Goal: Task Accomplishment & Management: Complete application form

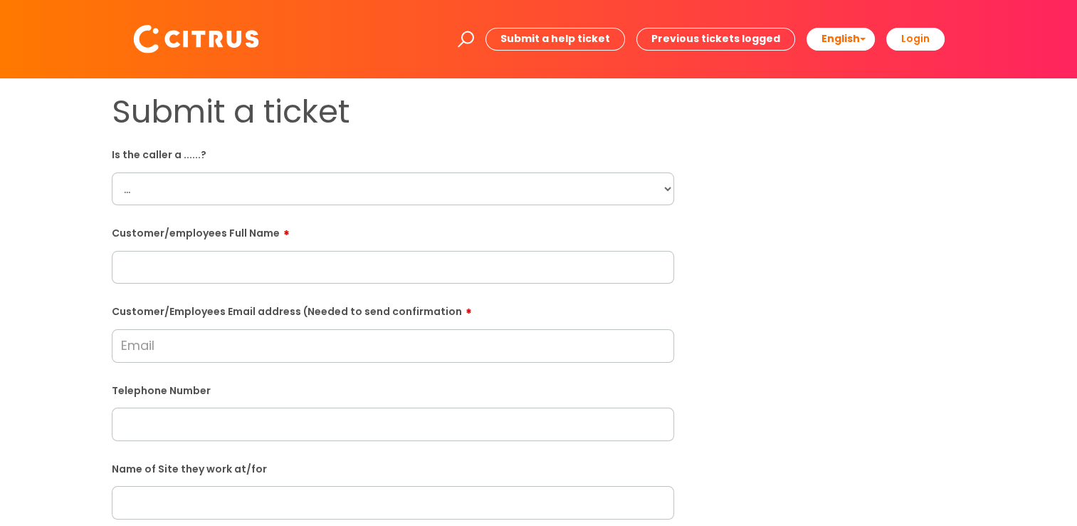
click at [612, 201] on select "... Citrus Customer Citrus Employee [DEMOGRAPHIC_DATA] Supplier" at bounding box center [393, 188] width 563 height 33
select select "Citrus Employee"
click at [112, 172] on select "... Citrus Customer Citrus Employee [DEMOGRAPHIC_DATA] Supplier" at bounding box center [393, 188] width 563 height 33
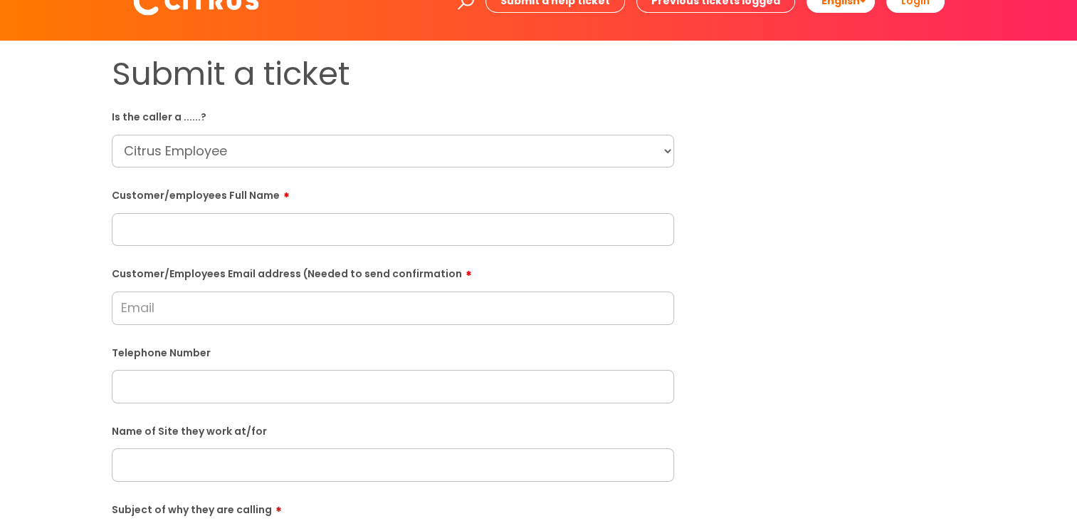
scroll to position [71, 0]
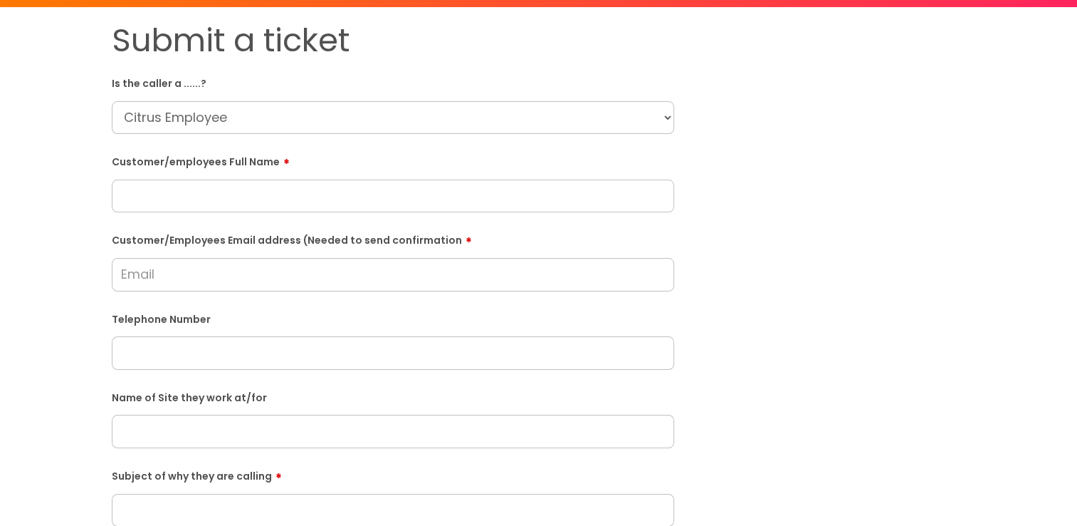
paste input "07464373382"
type input "07464373382"
paste input "[PERSON_NAME]"
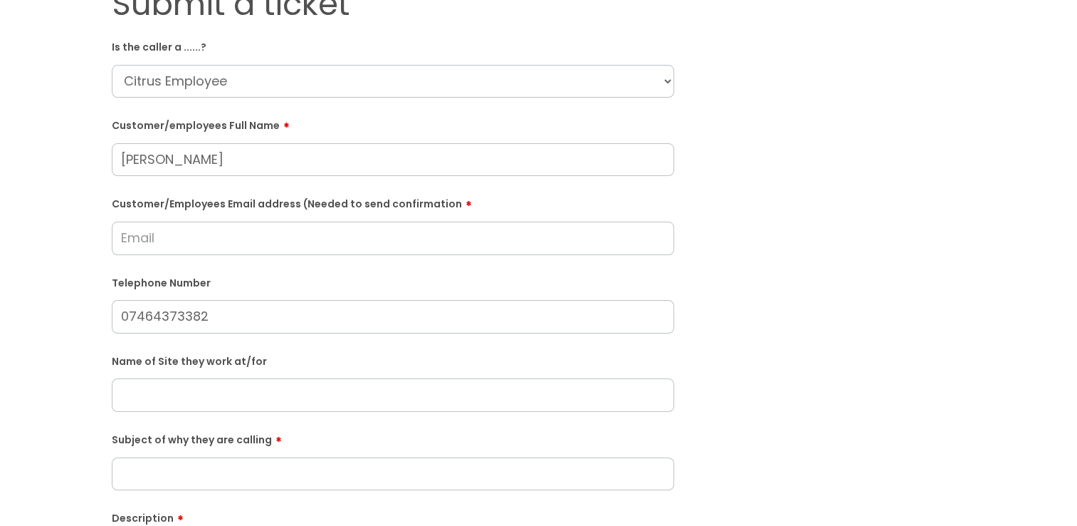
scroll to position [142, 0]
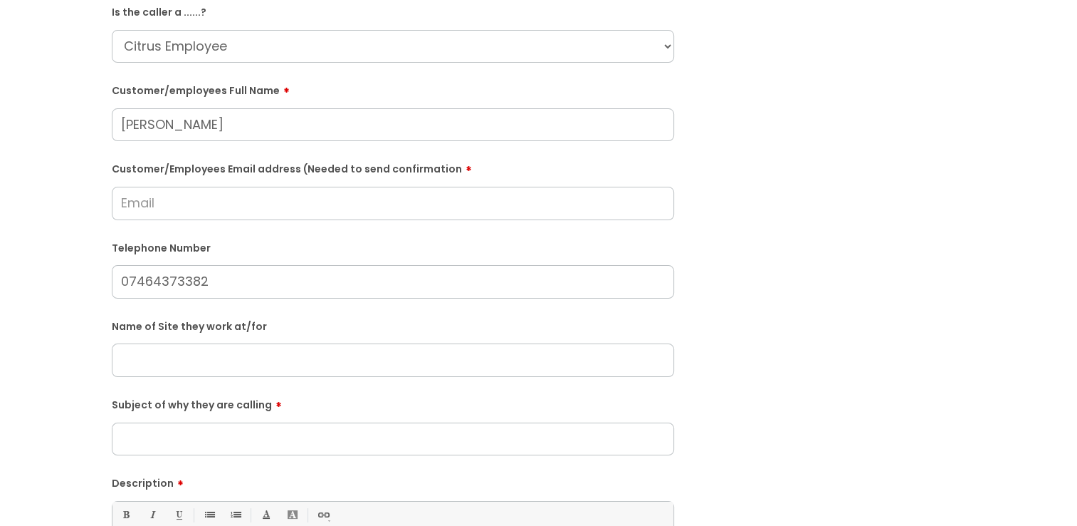
type input "[PERSON_NAME]"
paste input "Gattaca"
type input "Gattaca"
click at [303, 427] on input "Subject of why they are calling" at bounding box center [393, 438] width 563 height 33
click at [282, 426] on input "Subject of why they are calling" at bounding box center [393, 438] width 563 height 33
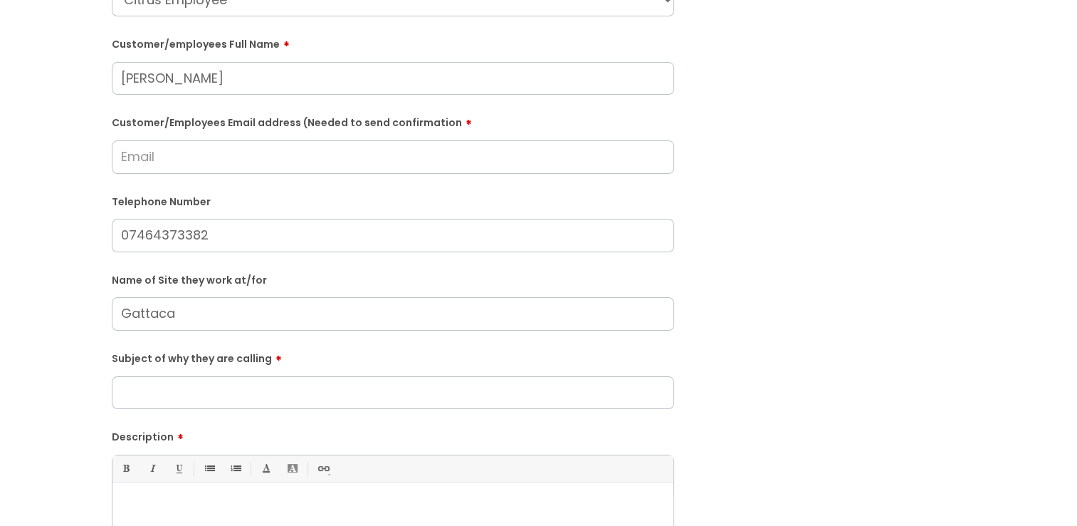
scroll to position [214, 0]
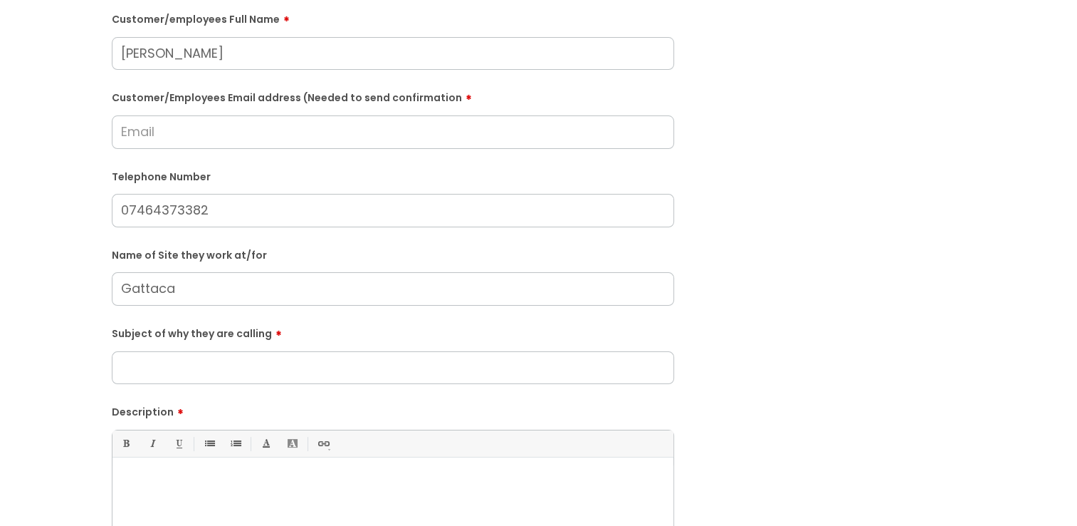
click at [276, 374] on input "Subject of why they are calling" at bounding box center [393, 367] width 563 height 33
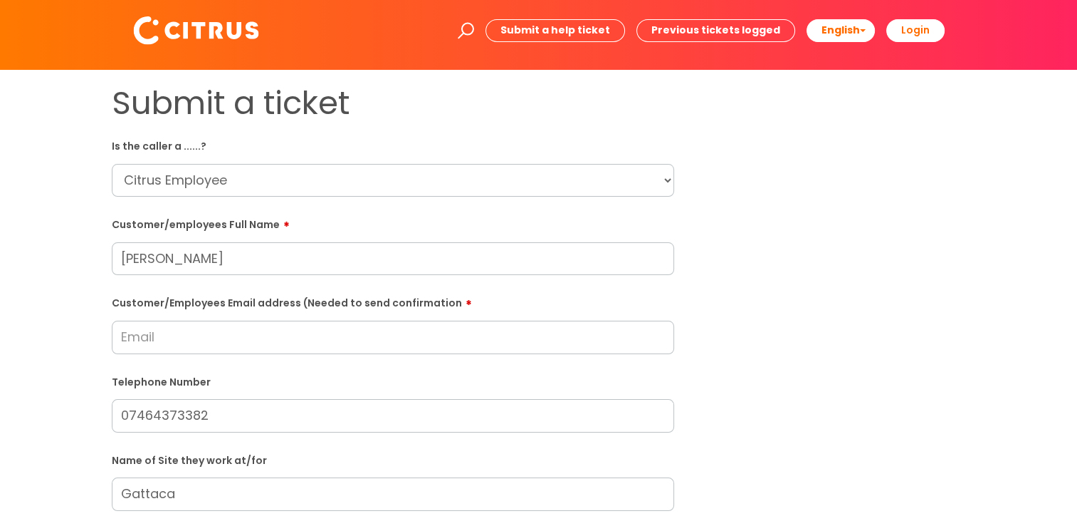
scroll to position [0, 0]
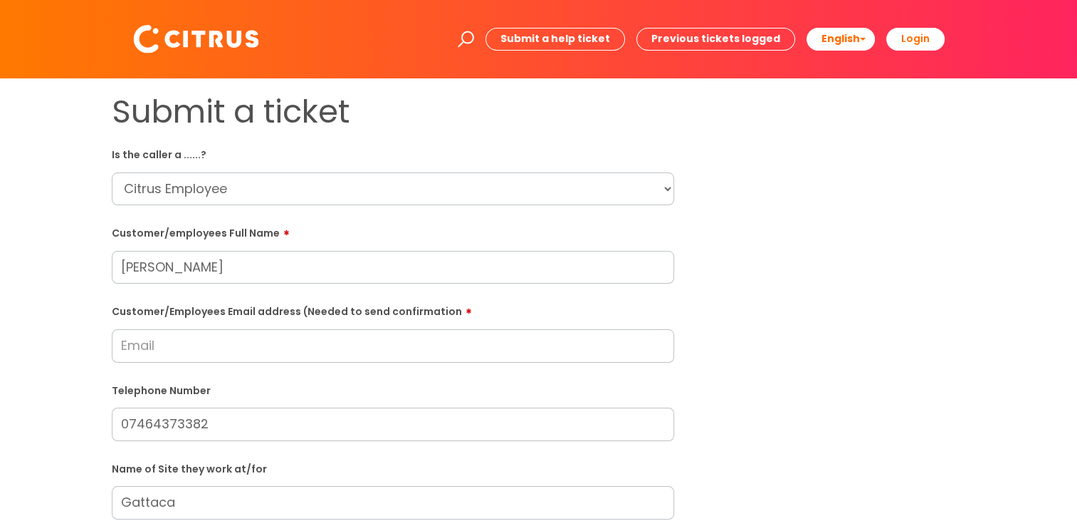
type input "Can't clock in"
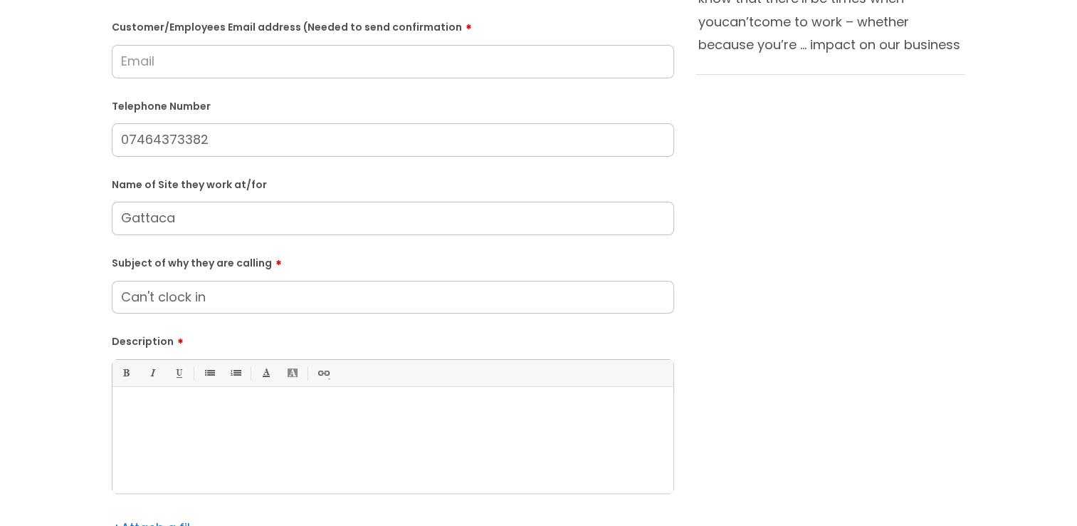
scroll to position [285, 0]
paste div
drag, startPoint x: 138, startPoint y: 449, endPoint x: 128, endPoint y: 447, distance: 10.1
click at [128, 447] on p "Gattaca" at bounding box center [393, 449] width 540 height 13
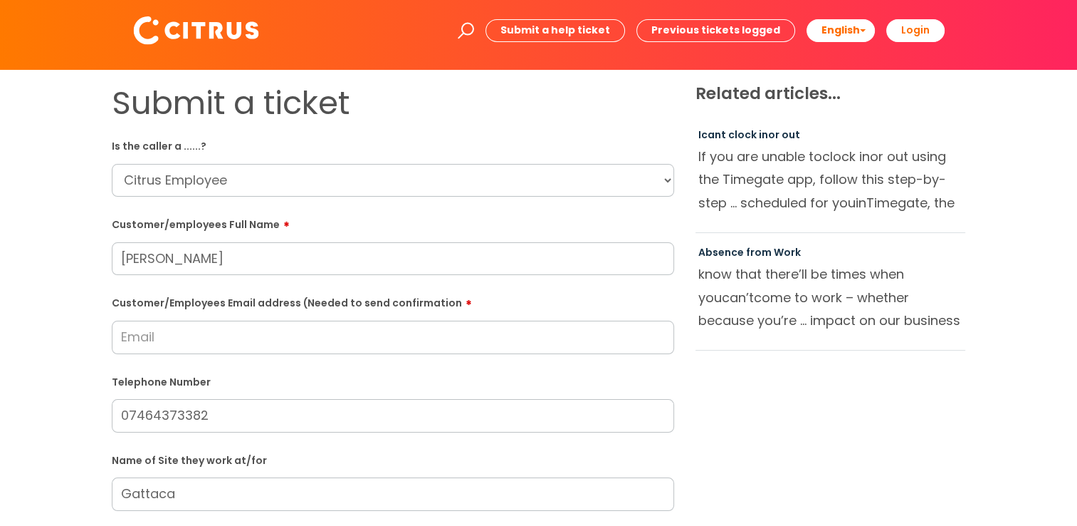
scroll to position [0, 0]
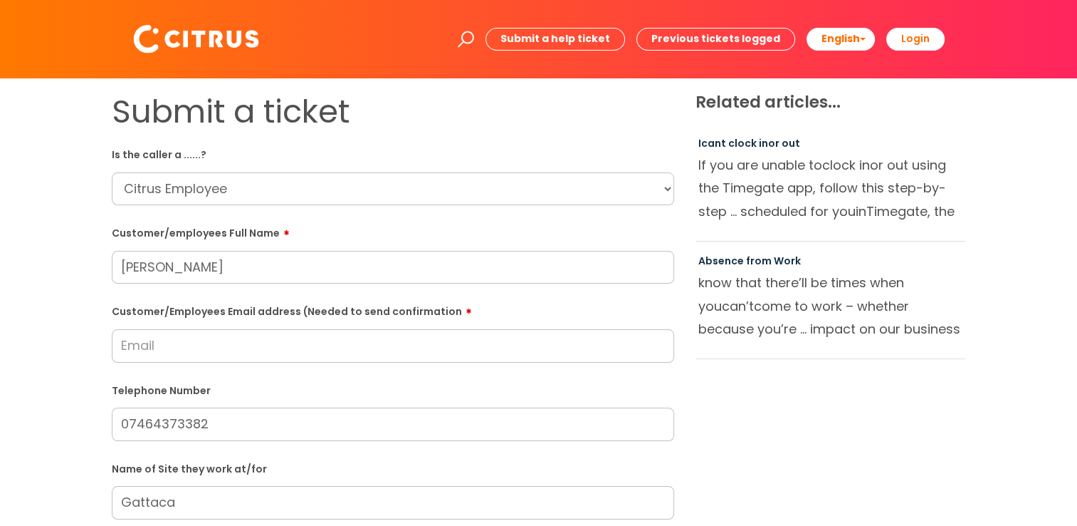
click at [267, 356] on input "Customer/Employees Email address (Needed to send confirmation" at bounding box center [393, 345] width 563 height 33
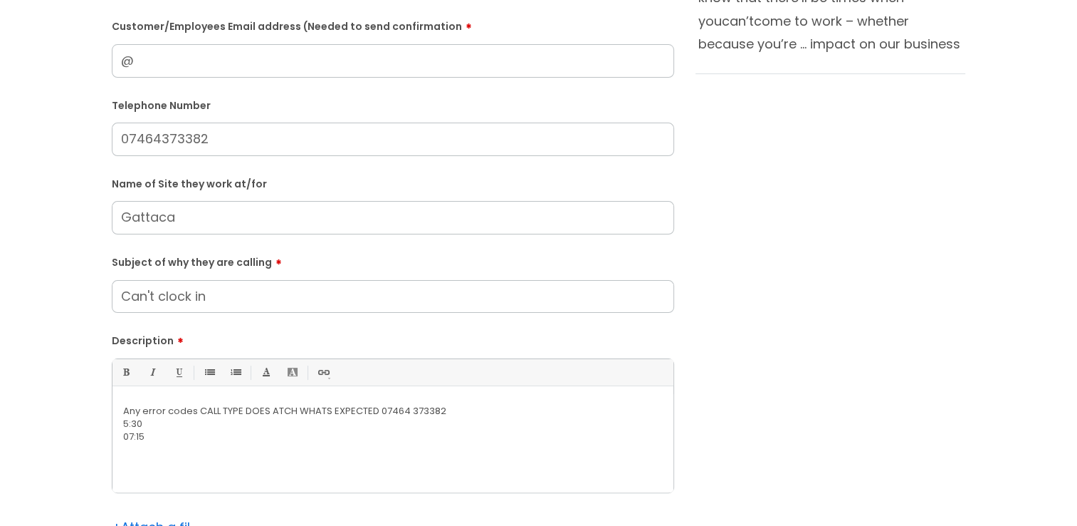
click at [174, 437] on p "07:15" at bounding box center [393, 436] width 540 height 13
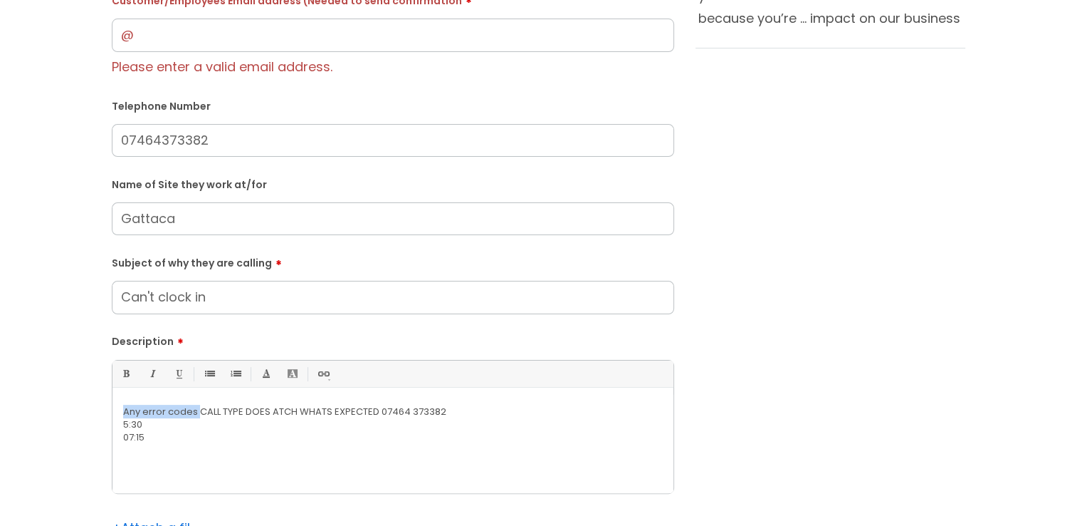
drag, startPoint x: 198, startPoint y: 410, endPoint x: 79, endPoint y: 405, distance: 119.0
click at [79, 405] on div "Submit a ticket Is the caller a ......? ... Citrus Customer Citrus Employee [DE…" at bounding box center [538, 205] width 1049 height 847
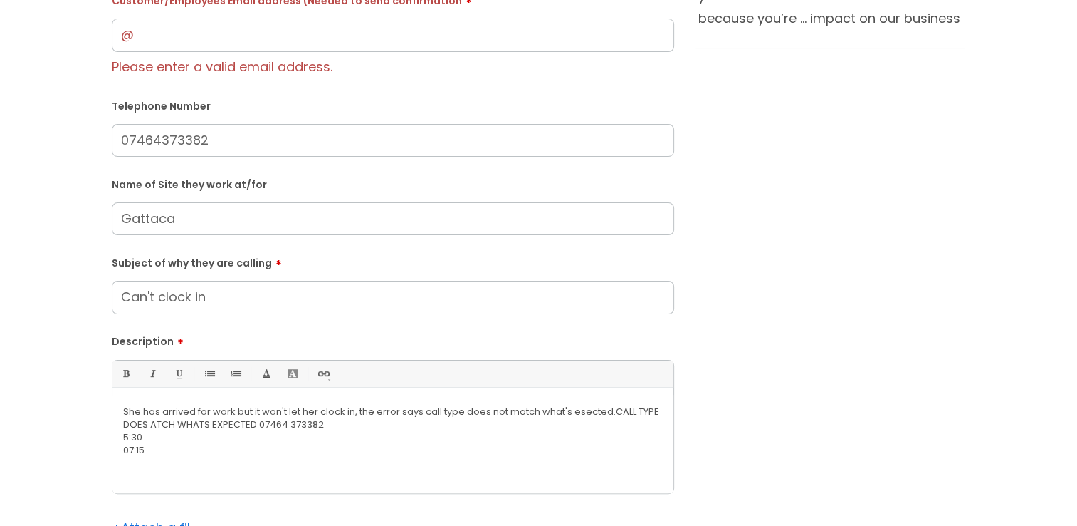
click at [583, 407] on p "She has arrived for work but it won't let her clock in, the error says call typ…" at bounding box center [393, 418] width 540 height 26
click at [599, 438] on p "5:30" at bounding box center [393, 437] width 540 height 13
drag, startPoint x: 355, startPoint y: 425, endPoint x: 624, endPoint y: 406, distance: 269.2
click at [624, 406] on p "She has arrived for work but it won't let her clock in, the error says call typ…" at bounding box center [393, 418] width 540 height 26
click at [166, 423] on p "She has arrived for work but it won't let her clock in, the error says call typ…" at bounding box center [393, 418] width 540 height 26
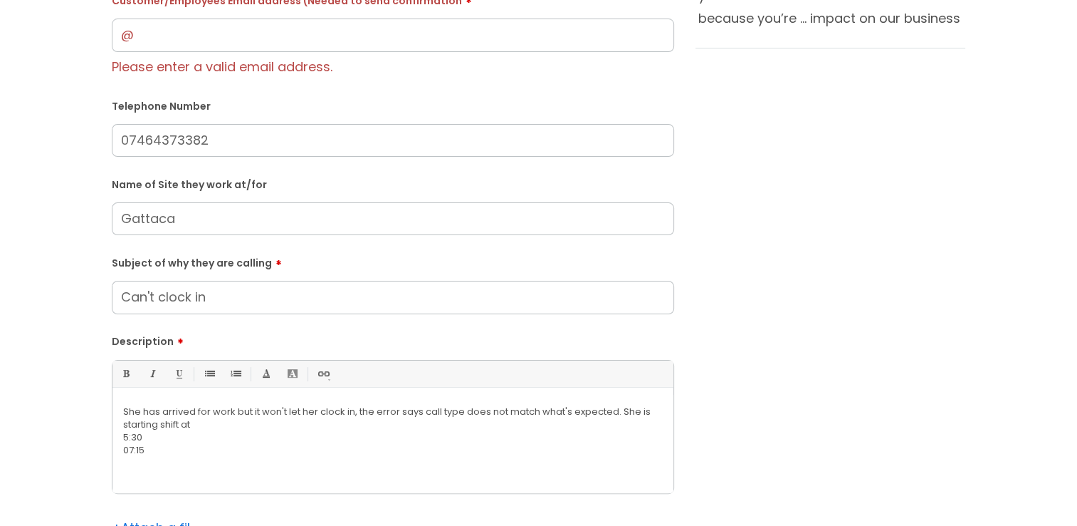
click at [122, 437] on div "She has arrived for work but it won't let her clock in, the error says call typ…" at bounding box center [393, 444] width 561 height 98
click at [237, 422] on p "She has arrived for work but it won't let her clock in, the error says call typ…" at bounding box center [393, 418] width 540 height 26
click at [122, 436] on div "She has arrived for work but it won't let her clock in, the error says call typ…" at bounding box center [393, 444] width 561 height 98
click at [329, 436] on p at bounding box center [393, 437] width 540 height 13
click at [329, 424] on p "She has arrived for work but it won't let her clock in, the error says call typ…" at bounding box center [393, 418] width 540 height 26
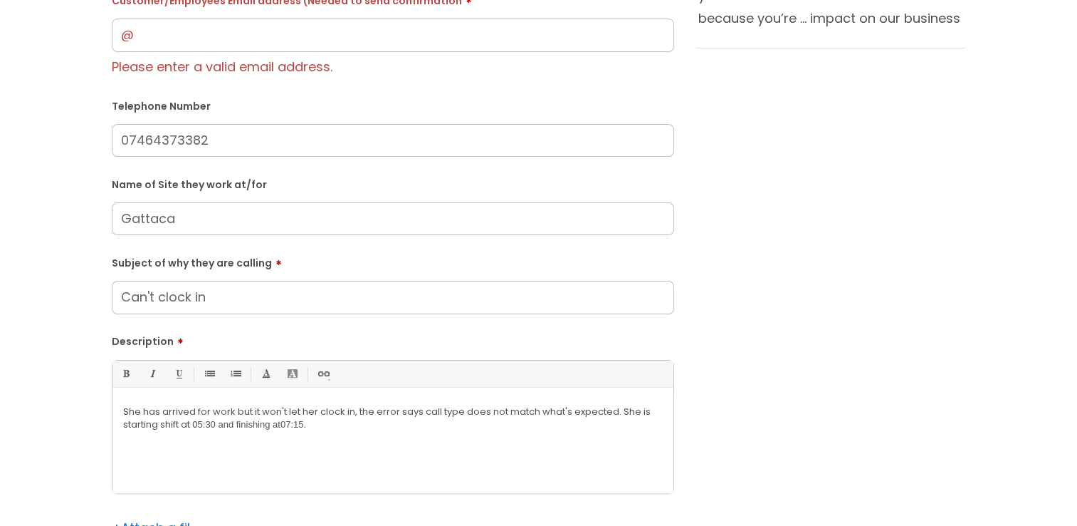
click at [202, 428] on span "5:30 and finishing at" at bounding box center [239, 424] width 83 height 11
click at [322, 414] on p "She has arrived for work but it won't let her clock in, the error says call typ…" at bounding box center [393, 418] width 540 height 26
click at [328, 427] on p "She has arrived for work but it won't let her clock in, the error says call typ…" at bounding box center [393, 418] width 540 height 26
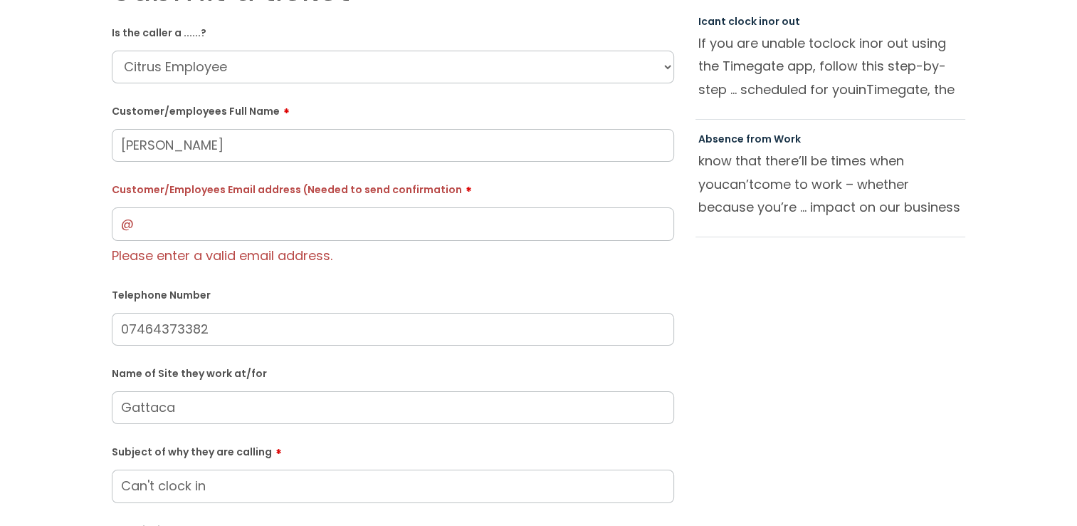
scroll to position [97, 0]
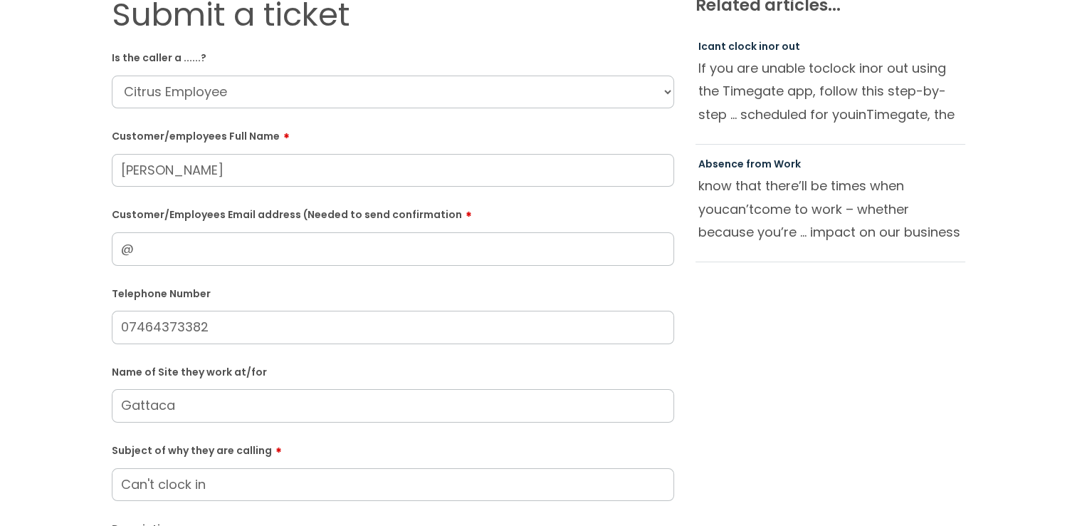
click at [127, 247] on input "@" at bounding box center [393, 248] width 563 height 33
type input "[EMAIL_ADDRESS][DOMAIN_NAME]"
click at [329, 333] on input "07464373382" at bounding box center [393, 328] width 563 height 33
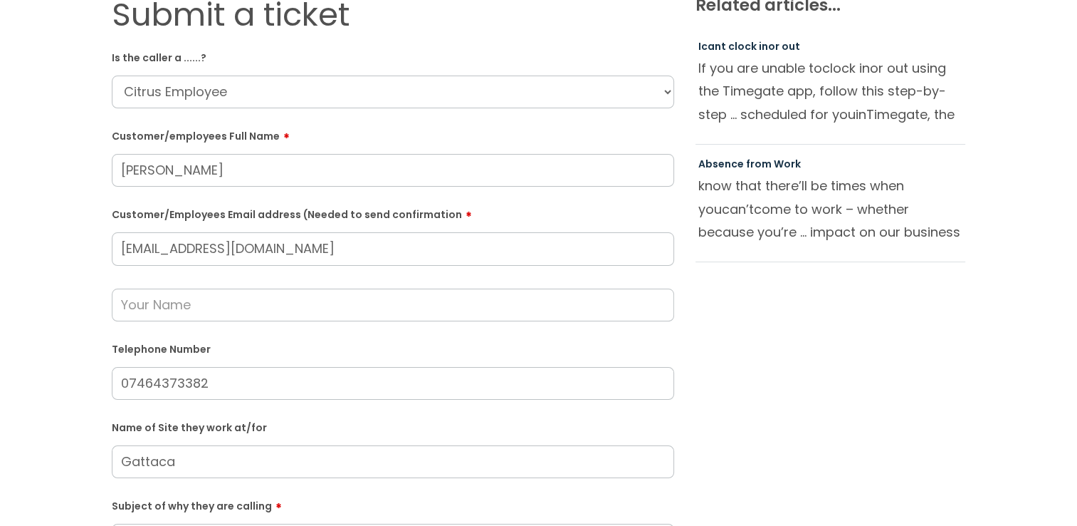
click at [699, 284] on div "Submit a ticket Is the caller a ......? ... Citrus Customer Citrus Employee [DE…" at bounding box center [539, 434] width 876 height 876
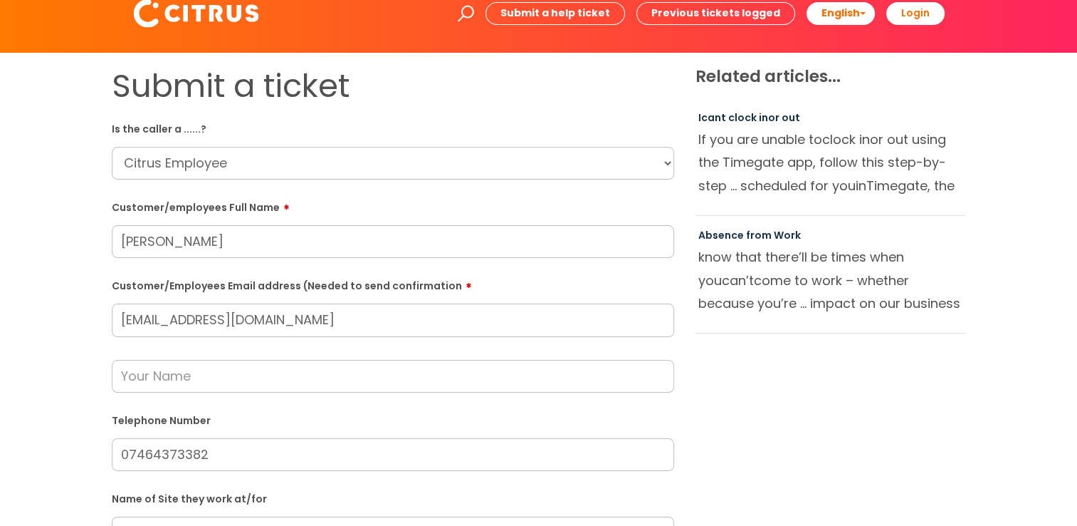
click at [479, 314] on input "[EMAIL_ADDRESS][DOMAIN_NAME]" at bounding box center [393, 319] width 563 height 33
click at [779, 348] on div "Submit a ticket Is the caller a ......? ... Citrus Customer Citrus Employee [DE…" at bounding box center [539, 505] width 876 height 876
drag, startPoint x: 396, startPoint y: 318, endPoint x: 9, endPoint y: 322, distance: 387.4
click at [0, 318] on html "Enter your search term here... Search Submit a help ticket Previous tickets log…" at bounding box center [538, 237] width 1077 height 526
click at [348, 309] on input "[EMAIL_ADDRESS][DOMAIN_NAME]" at bounding box center [393, 319] width 563 height 33
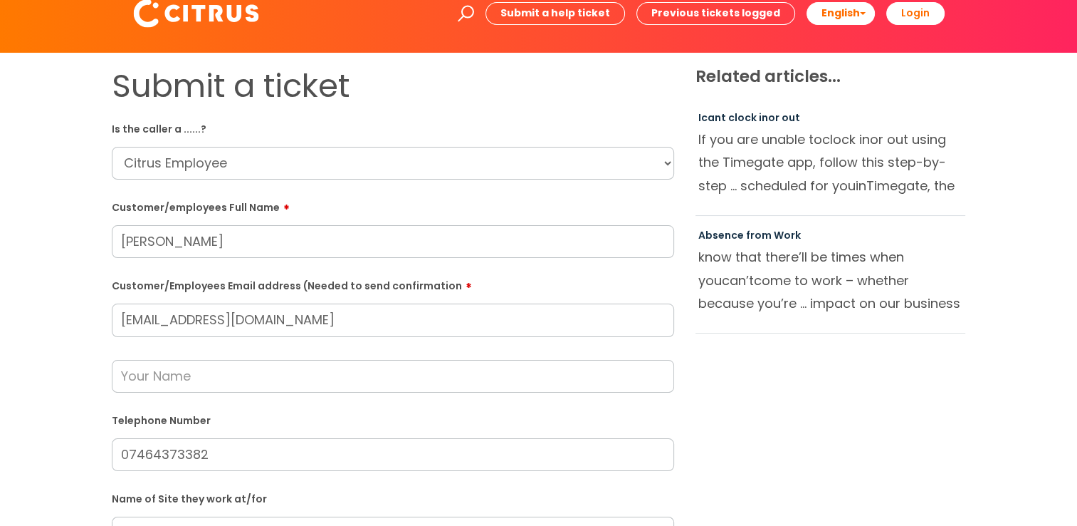
drag, startPoint x: 319, startPoint y: 321, endPoint x: 56, endPoint y: 312, distance: 262.9
click at [9, 302] on div "Submit a ticket Is the caller a ......? ... Citrus Customer Citrus Employee [DE…" at bounding box center [538, 528] width 1077 height 950
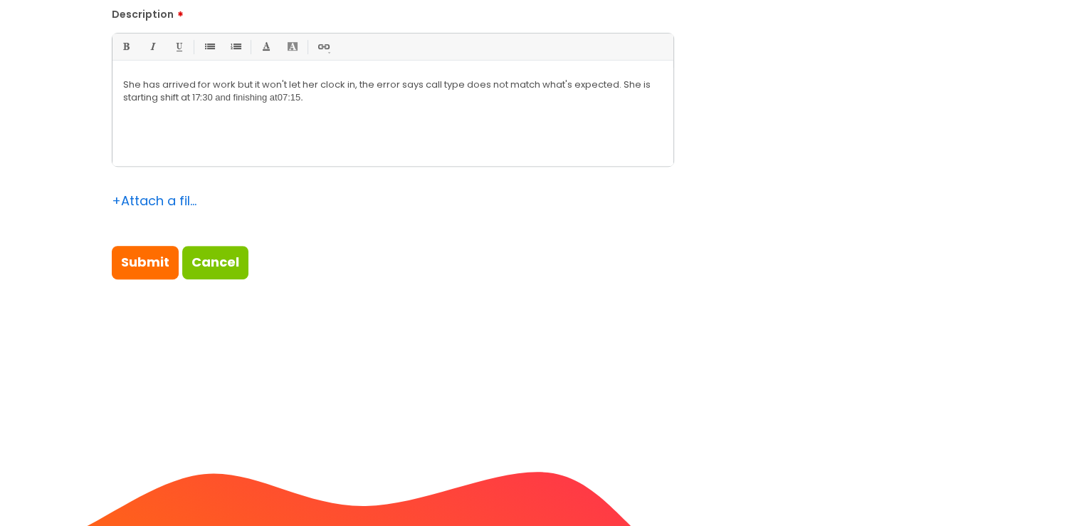
scroll to position [923, 0]
